Goal: Information Seeking & Learning: Learn about a topic

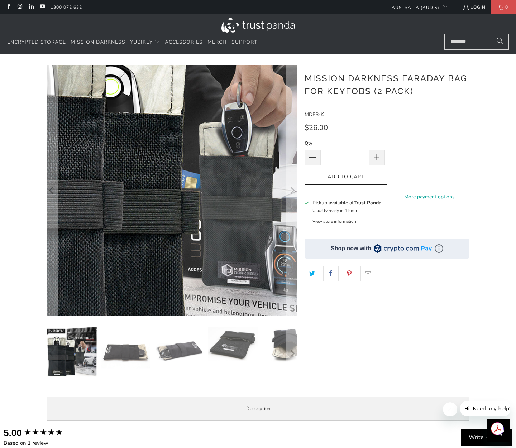
click at [185, 221] on img at bounding box center [158, 155] width 458 height 458
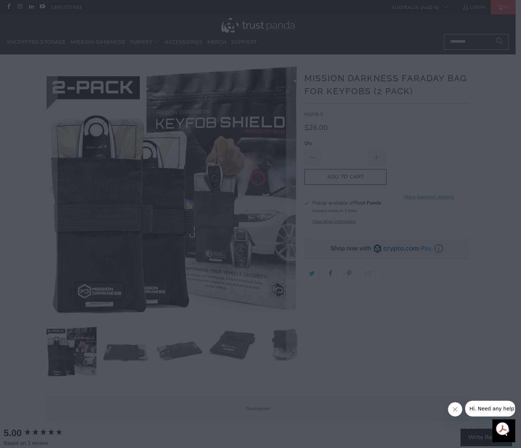
drag, startPoint x: 188, startPoint y: 233, endPoint x: 185, endPoint y: 221, distance: 12.4
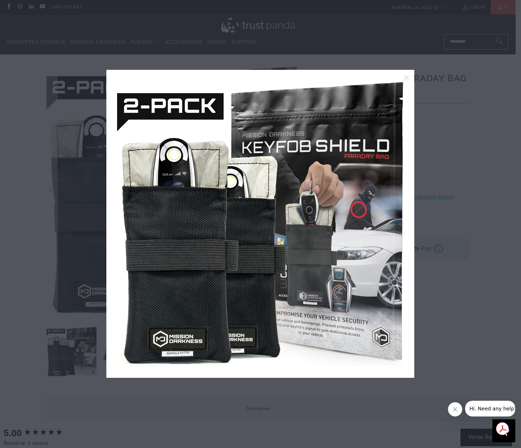
click at [448, 235] on div at bounding box center [260, 224] width 521 height 448
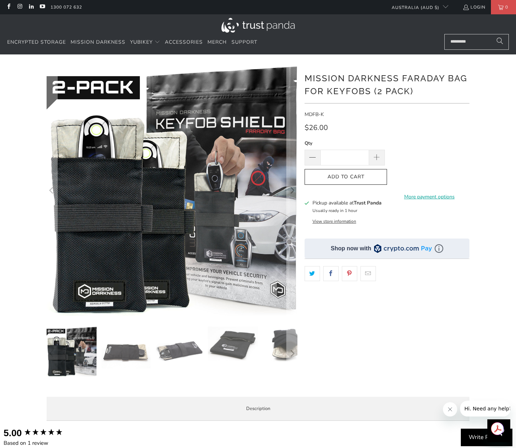
click at [125, 357] on img at bounding box center [125, 352] width 50 height 50
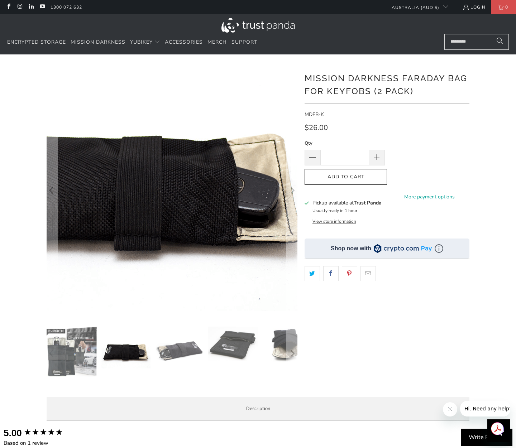
click at [231, 195] on img at bounding box center [138, 189] width 367 height 367
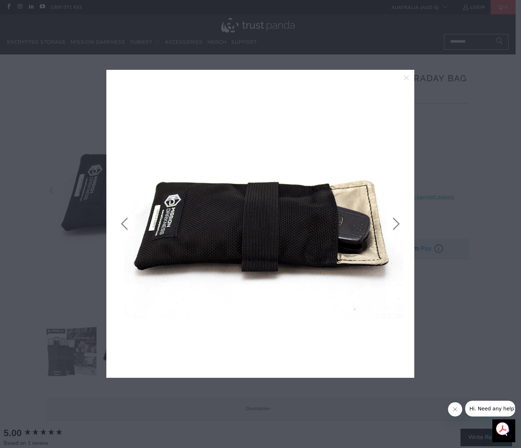
drag, startPoint x: 248, startPoint y: 193, endPoint x: 231, endPoint y: 195, distance: 17.7
click at [436, 230] on div at bounding box center [260, 224] width 521 height 448
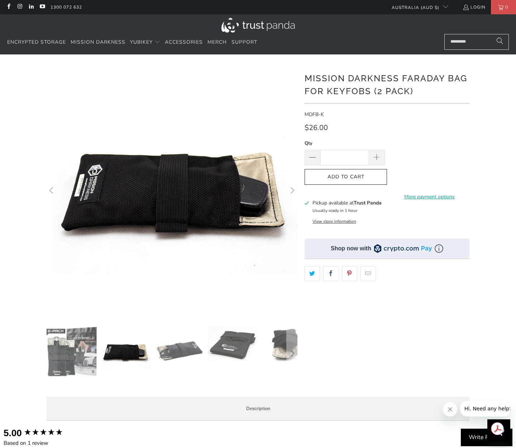
click at [237, 349] on img at bounding box center [233, 344] width 50 height 34
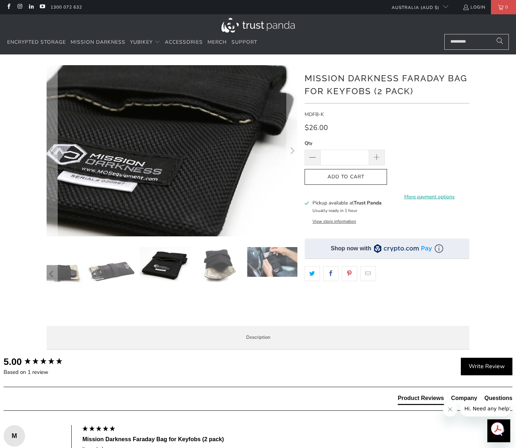
click at [266, 173] on img at bounding box center [128, 140] width 367 height 251
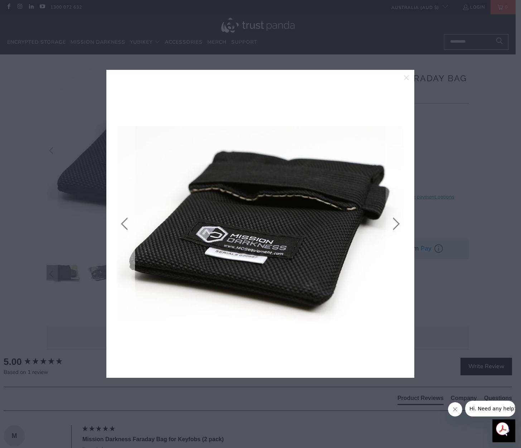
click at [124, 222] on link at bounding box center [126, 224] width 18 height 286
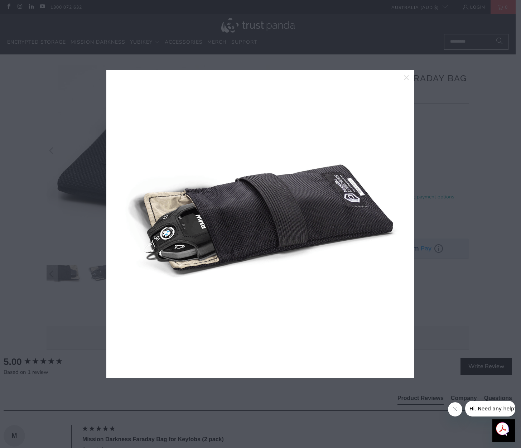
click at [124, 222] on link at bounding box center [126, 224] width 18 height 286
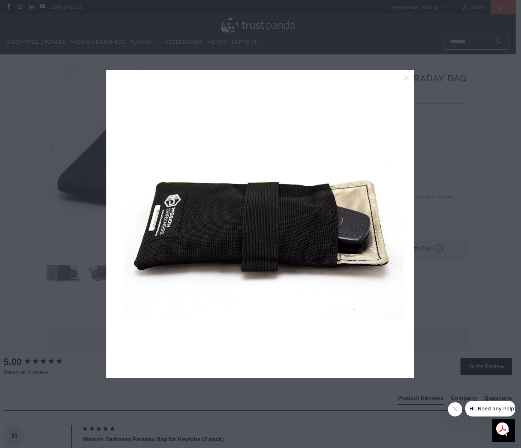
click at [124, 222] on link at bounding box center [126, 224] width 18 height 286
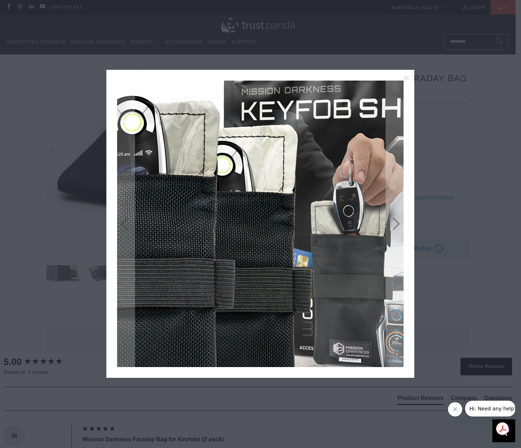
click at [244, 208] on img at bounding box center [270, 233] width 458 height 458
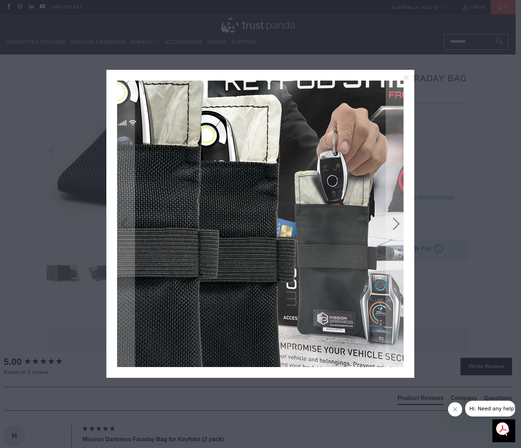
click at [272, 259] on img at bounding box center [254, 203] width 458 height 458
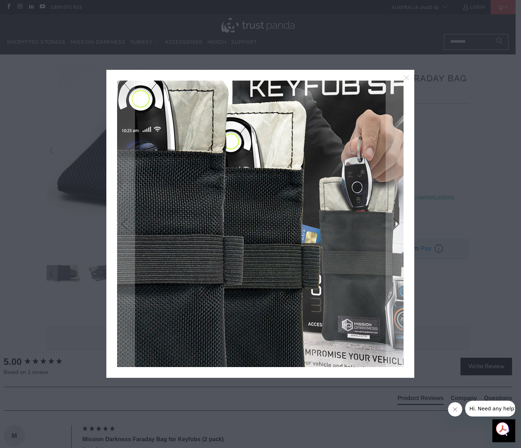
click at [229, 247] on img at bounding box center [279, 209] width 458 height 458
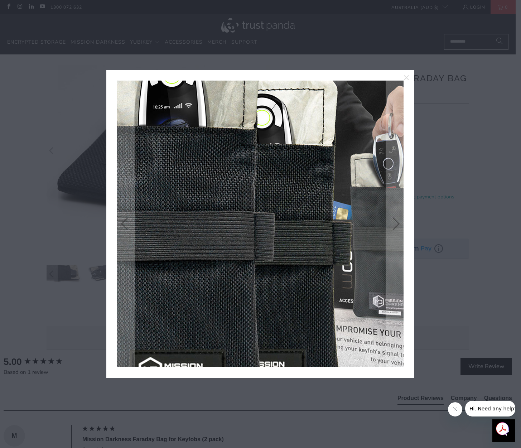
drag, startPoint x: 179, startPoint y: 282, endPoint x: 168, endPoint y: 309, distance: 28.9
click at [168, 309] on img at bounding box center [310, 186] width 458 height 458
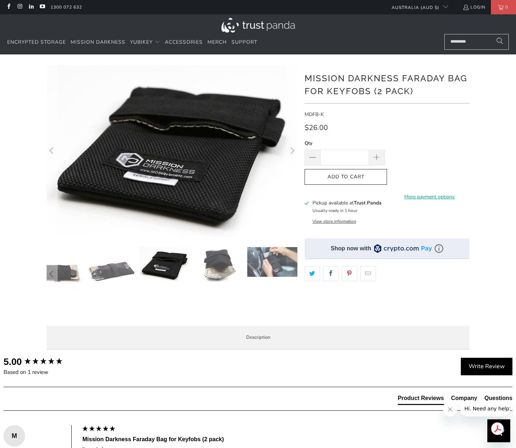
click at [168, 309] on div at bounding box center [172, 192] width 251 height 255
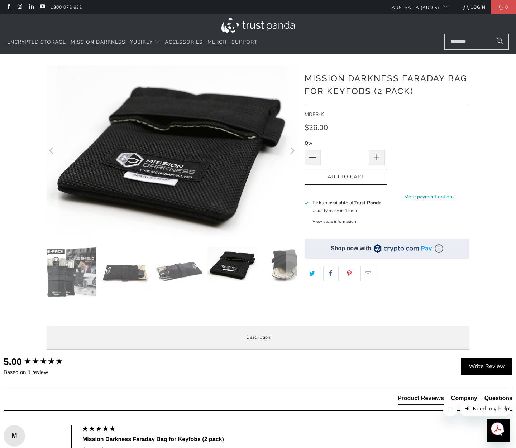
click at [73, 268] on img at bounding box center [71, 272] width 50 height 50
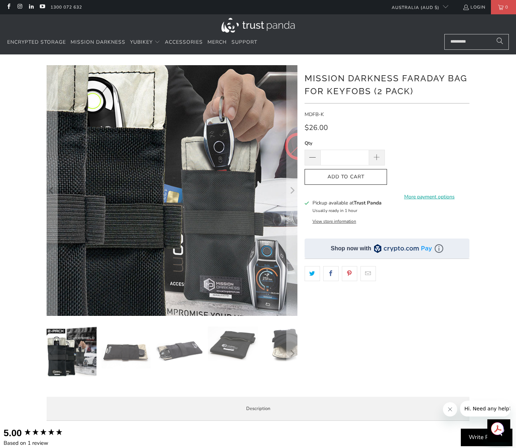
click at [162, 216] on img at bounding box center [141, 169] width 458 height 458
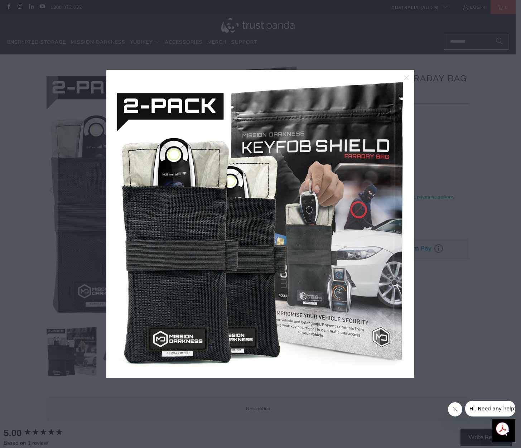
click at [99, 238] on div at bounding box center [260, 224] width 521 height 448
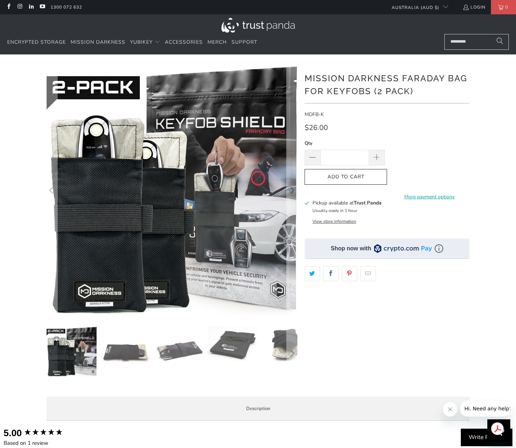
click at [404, 355] on div "**********" at bounding box center [386, 228] width 165 height 326
